Goal: Find specific page/section: Find specific page/section

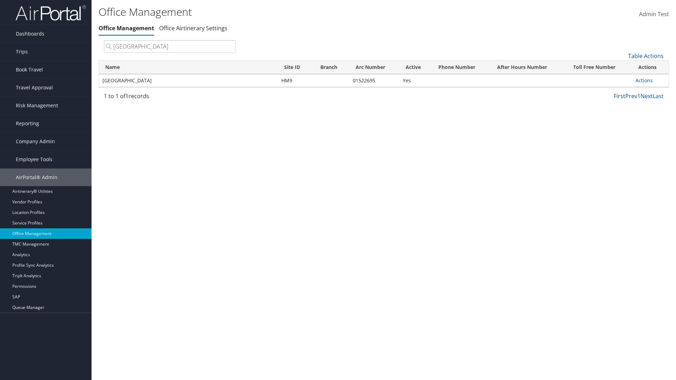
type input "[GEOGRAPHIC_DATA]"
click at [644, 80] on link "Actions" at bounding box center [644, 80] width 17 height 7
click at [0, 0] on link "View Accounts" at bounding box center [0, 0] width 0 height 0
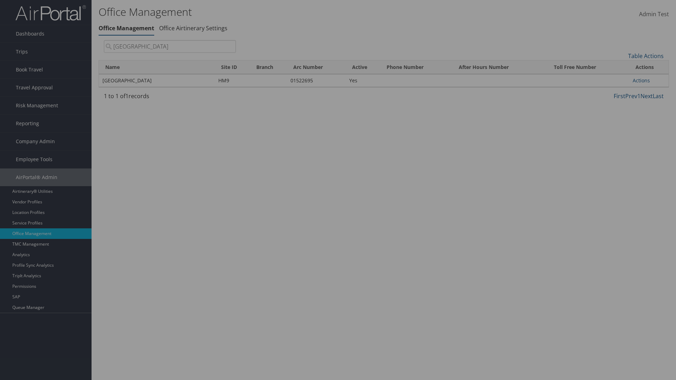
click at [0, 0] on link "Table Actions" at bounding box center [0, 0] width 0 height 0
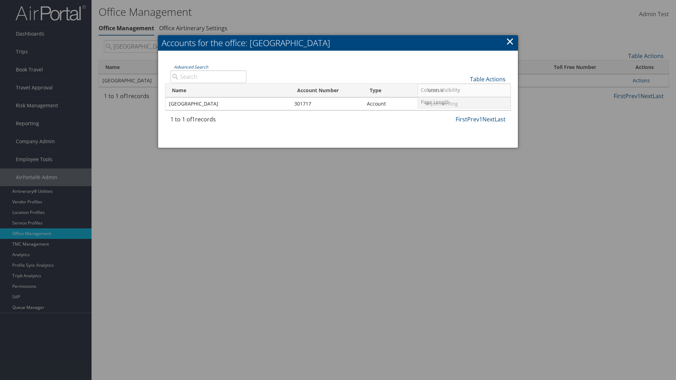
click at [464, 102] on link "Page Length" at bounding box center [464, 102] width 93 height 12
click at [464, 103] on link "25" at bounding box center [464, 103] width 93 height 12
click at [488, 79] on link "Table Actions" at bounding box center [488, 79] width 36 height 8
click at [464, 114] on link "50" at bounding box center [464, 115] width 93 height 12
click at [488, 79] on link "Table Actions" at bounding box center [488, 79] width 36 height 8
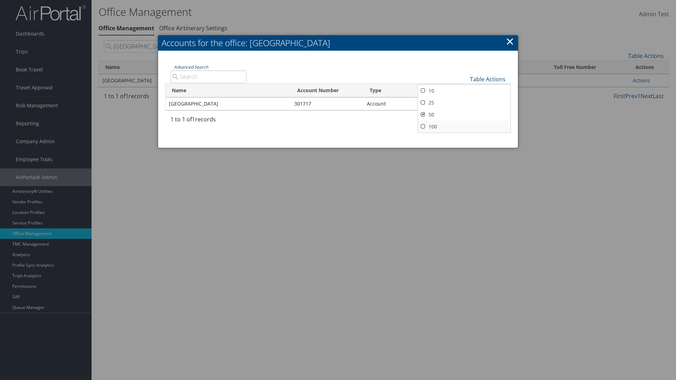
click at [464, 126] on link "100" at bounding box center [464, 127] width 93 height 12
click at [488, 79] on link "Table Actions" at bounding box center [488, 79] width 36 height 8
click at [464, 90] on link "Column Visibility" at bounding box center [464, 90] width 93 height 12
click at [464, 91] on link "Name" at bounding box center [464, 91] width 93 height 12
click at [464, 103] on link "Account Number" at bounding box center [464, 103] width 93 height 12
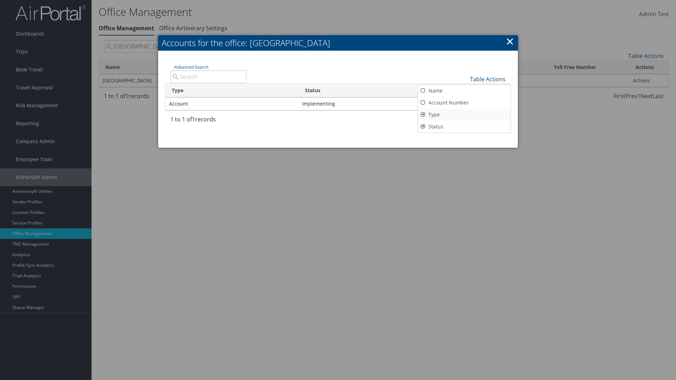
click at [464, 114] on link "Type" at bounding box center [464, 115] width 93 height 12
click at [464, 126] on link "Status" at bounding box center [464, 127] width 93 height 12
click at [464, 91] on link "Name" at bounding box center [464, 91] width 93 height 12
